Goal: Information Seeking & Learning: Understand process/instructions

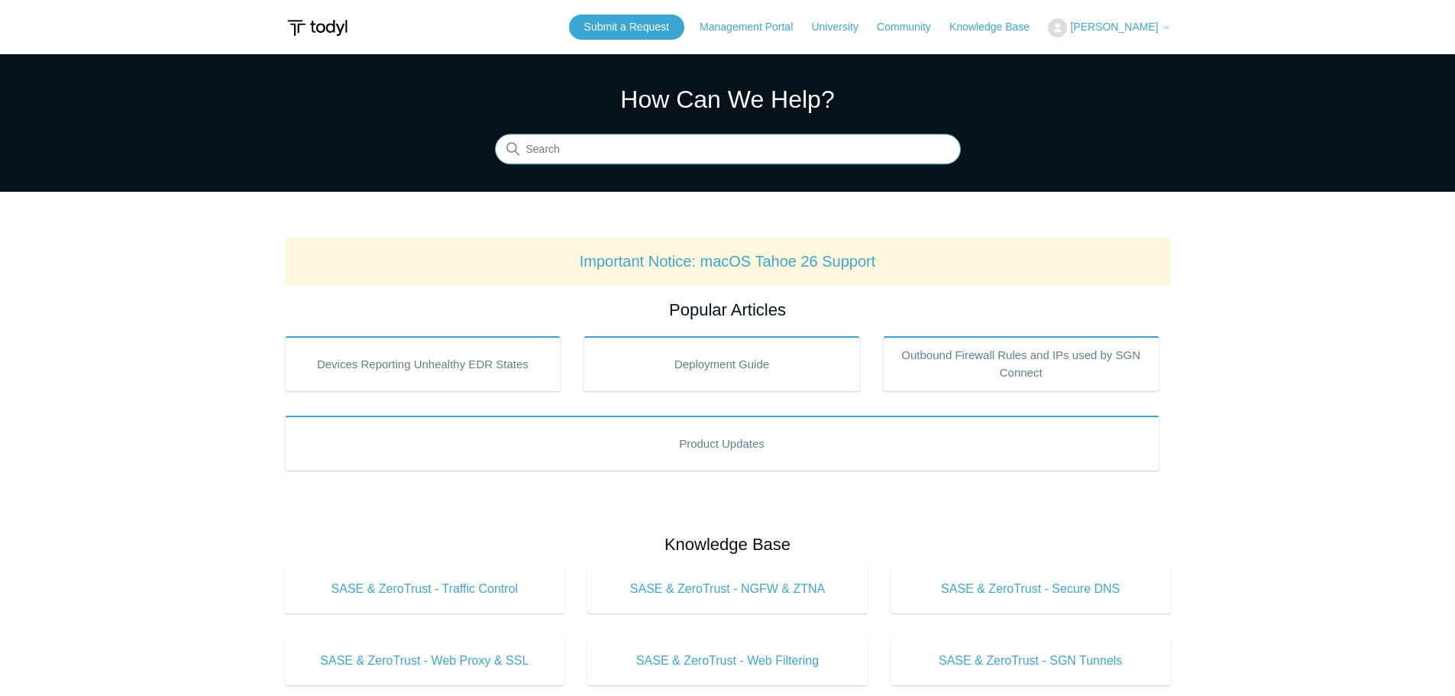
click at [692, 145] on input "Search" at bounding box center [728, 149] width 466 height 31
type input "mac"
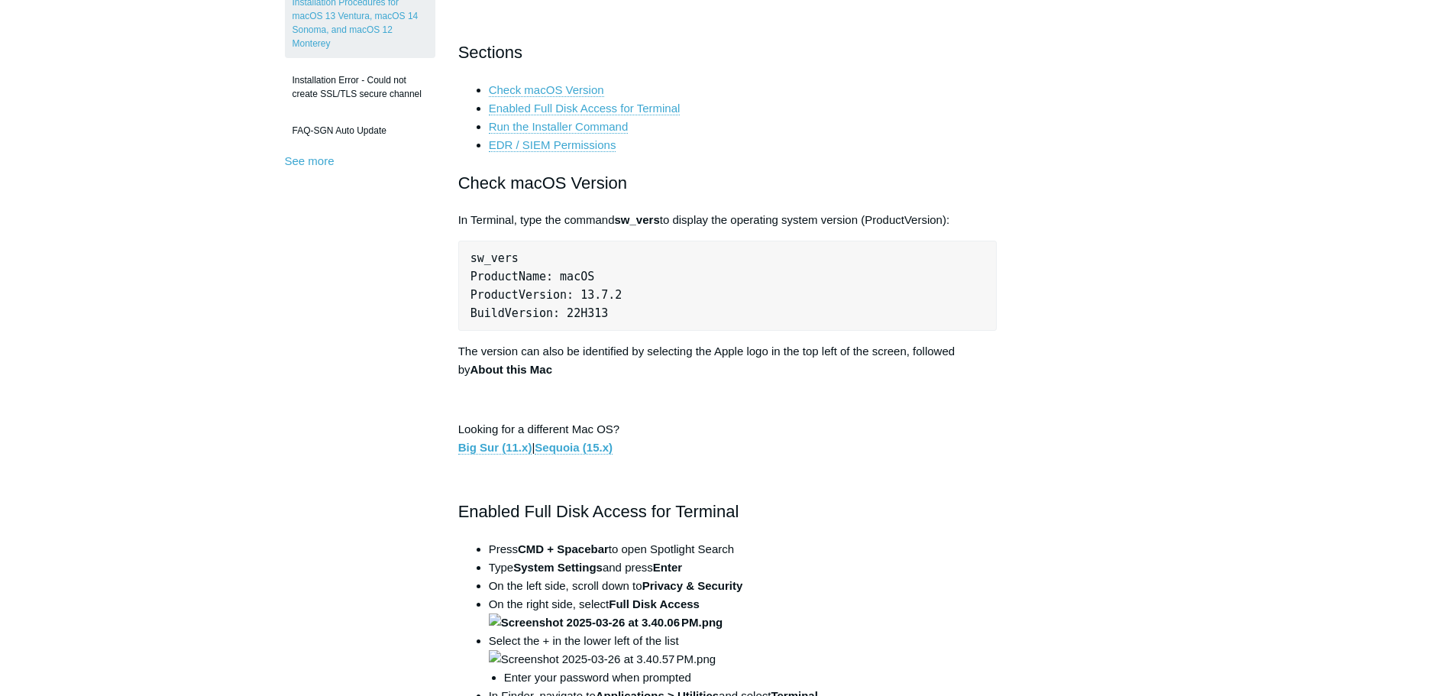
scroll to position [535, 0]
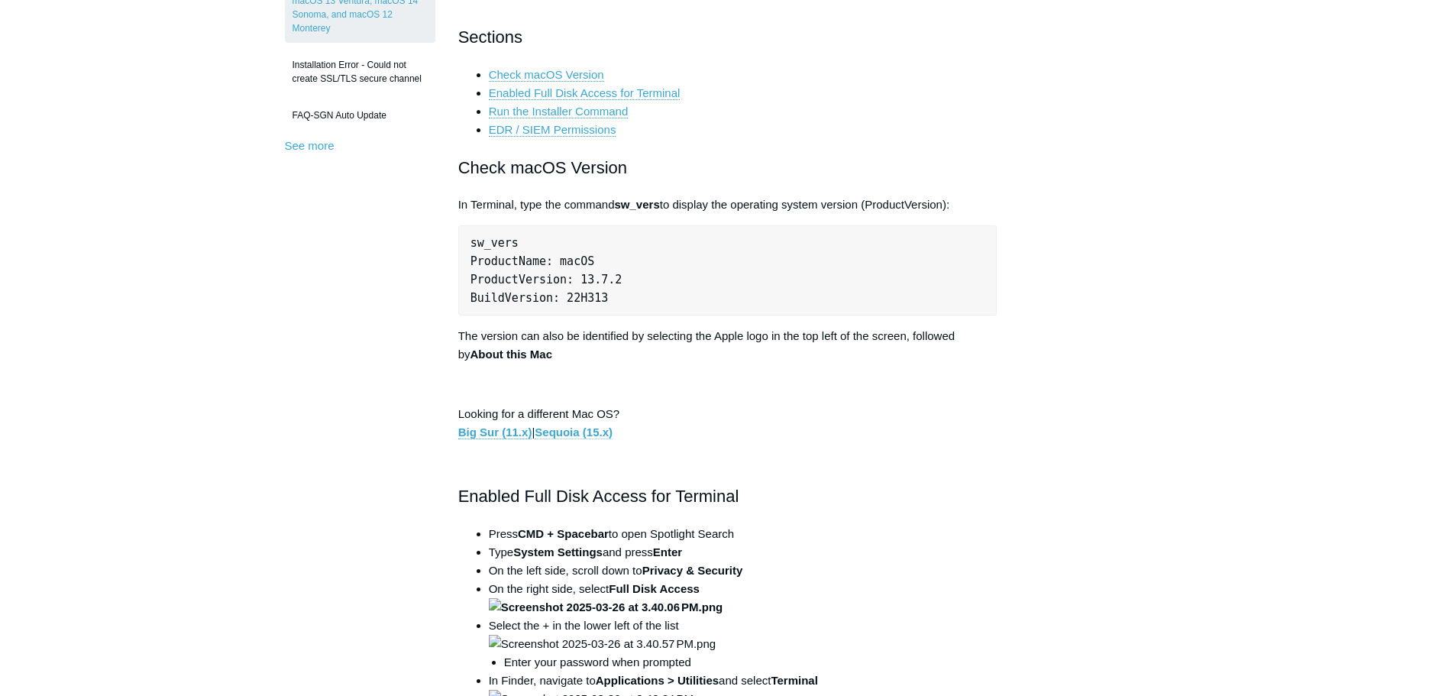
click at [595, 435] on link "Sequoia (15.x)" at bounding box center [574, 432] width 78 height 14
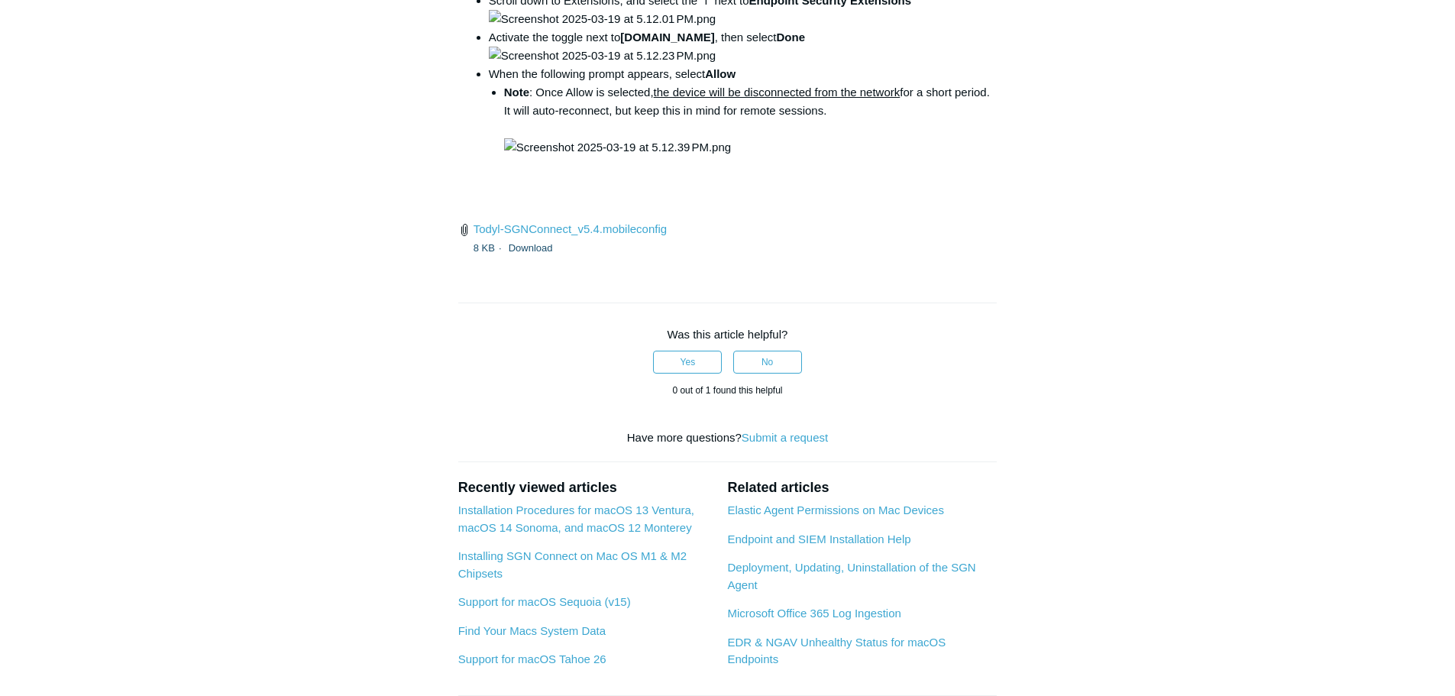
scroll to position [2215, 0]
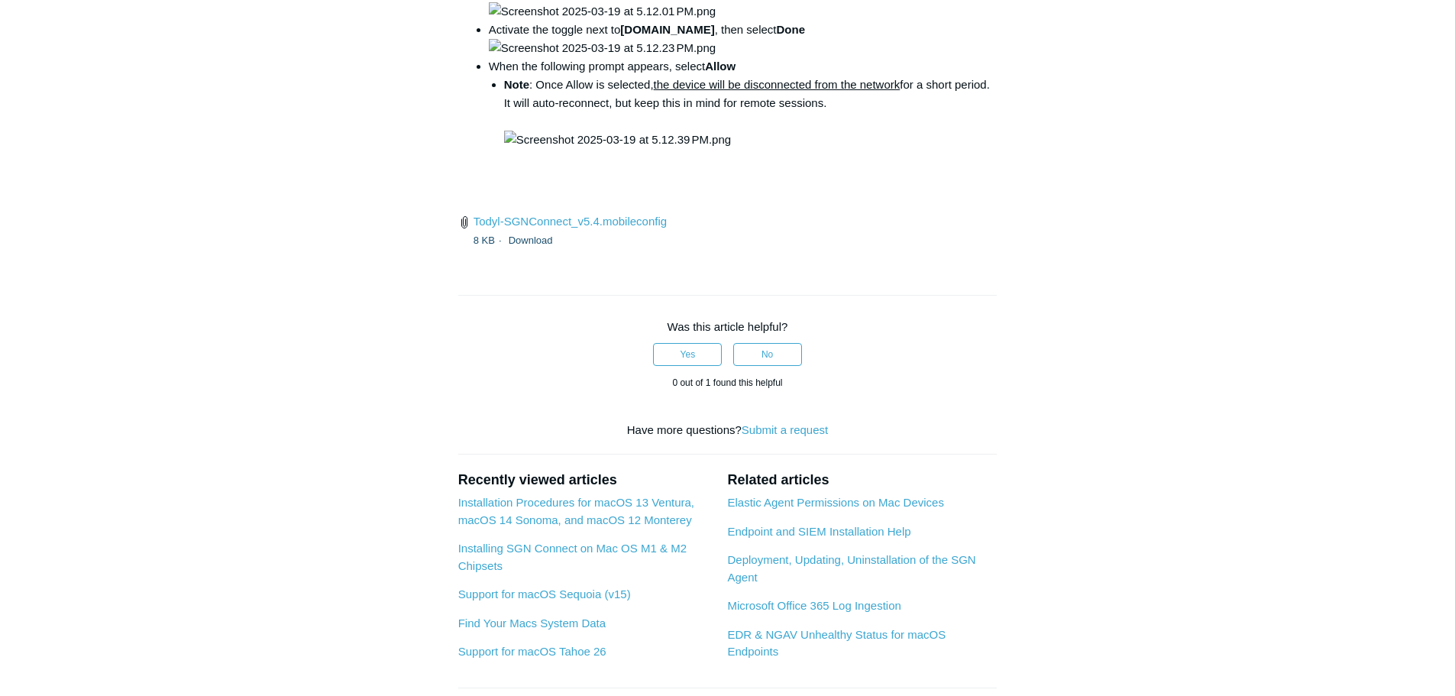
drag, startPoint x: 900, startPoint y: 346, endPoint x: 867, endPoint y: 347, distance: 33.6
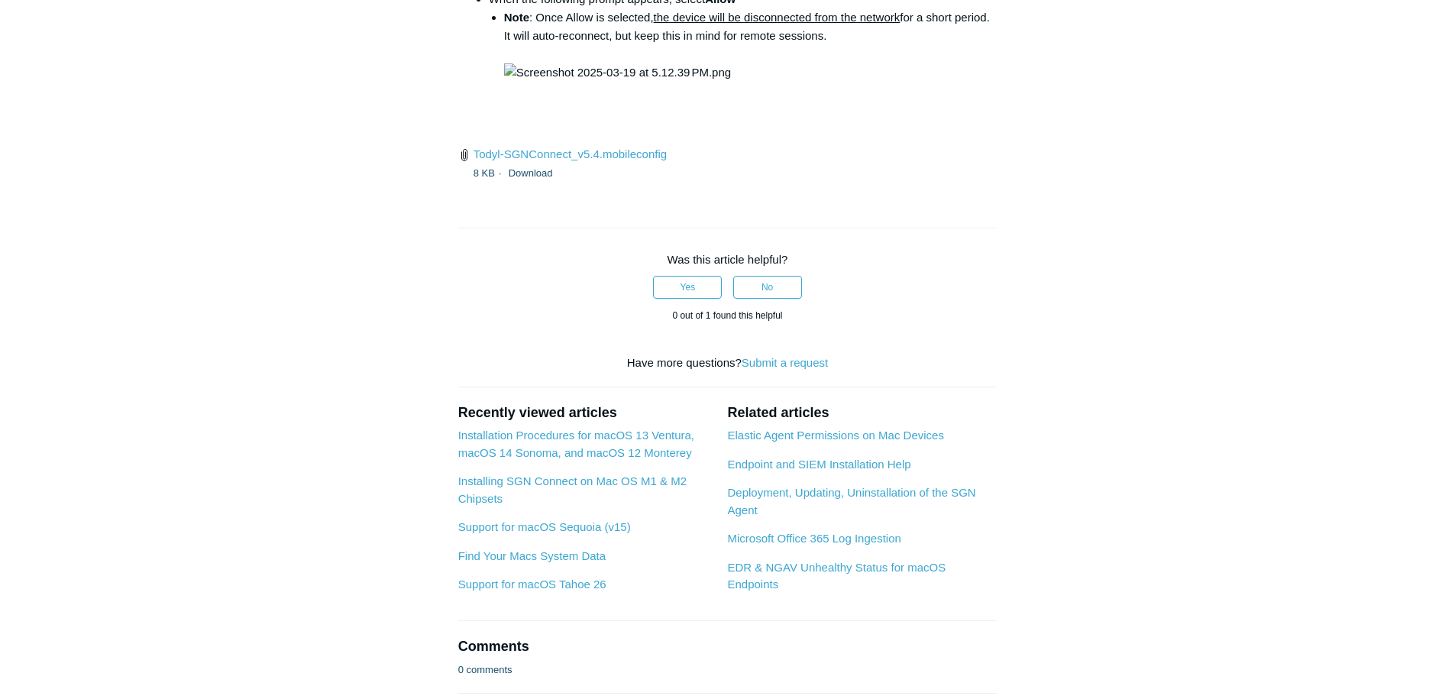
scroll to position [2291, 0]
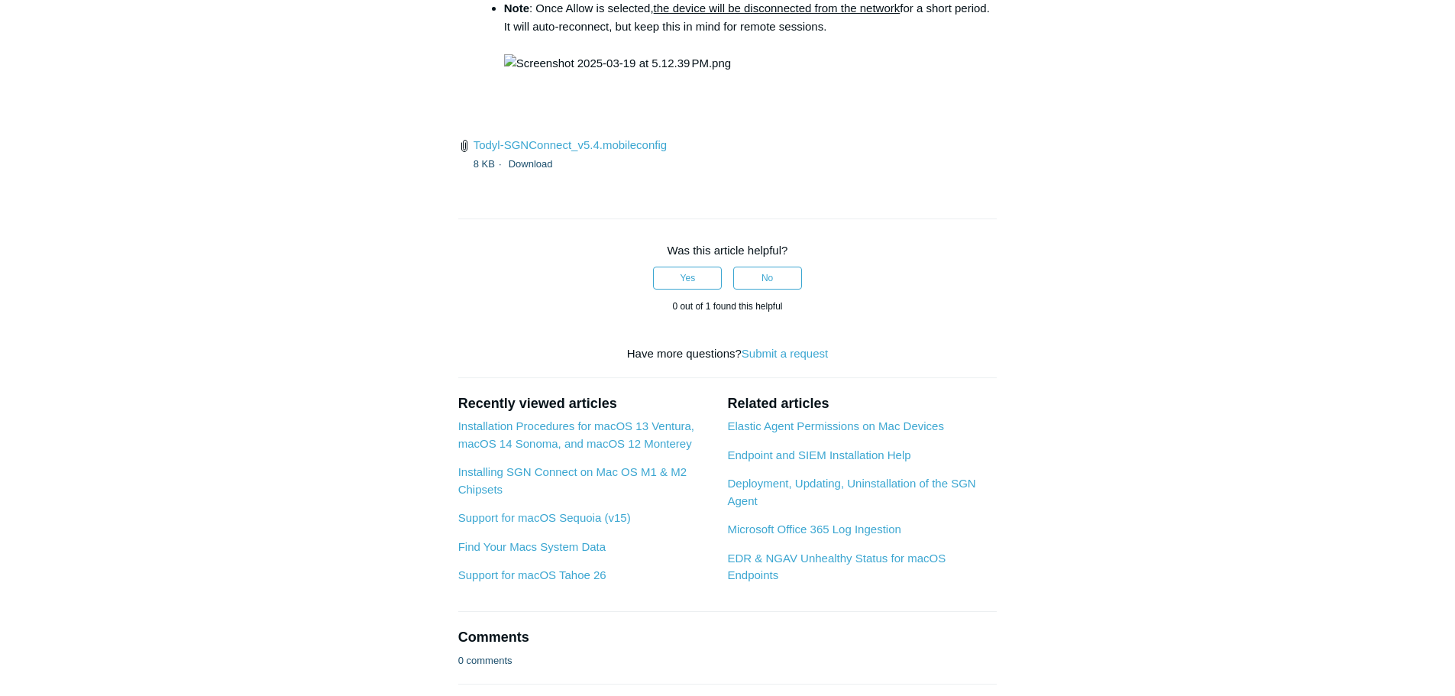
drag, startPoint x: 899, startPoint y: 271, endPoint x: 676, endPoint y: 273, distance: 223.0
copy code "open /Library/PrivilegedHelperTools/"
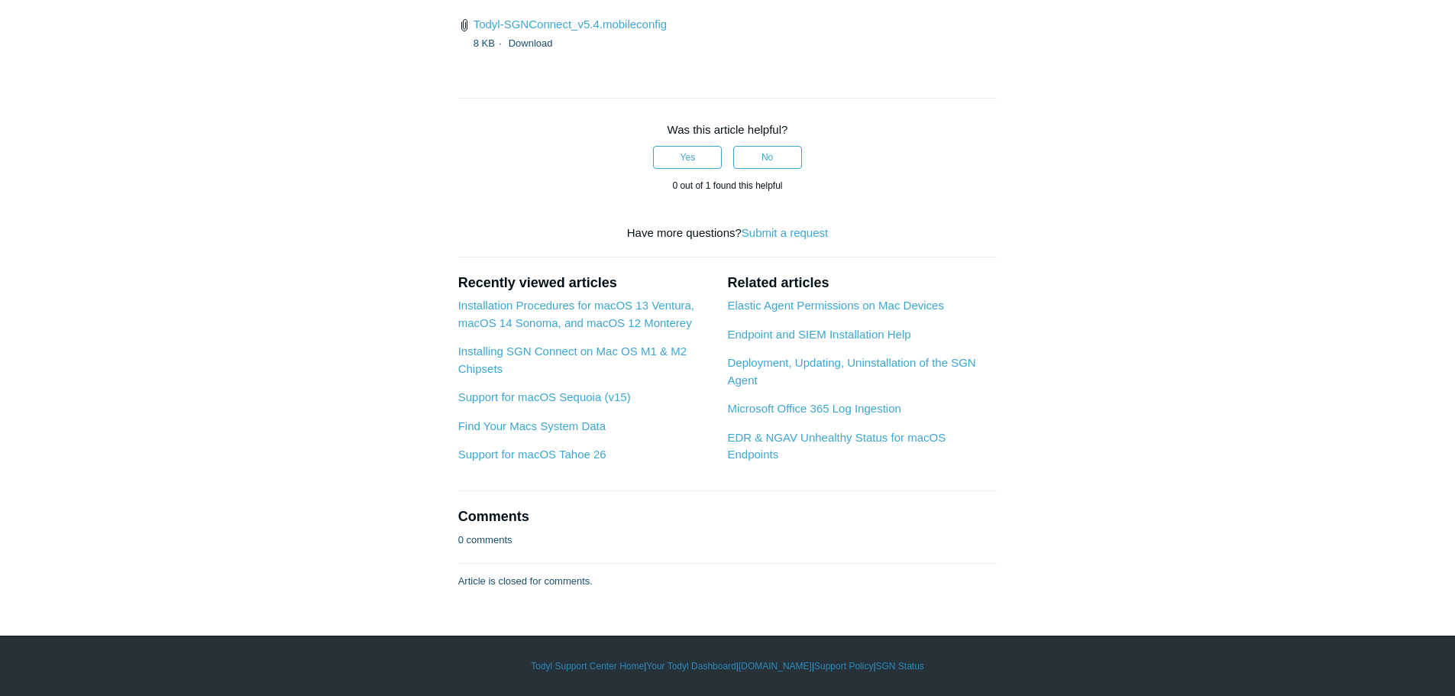
scroll to position [4047, 0]
